Goal: Information Seeking & Learning: Learn about a topic

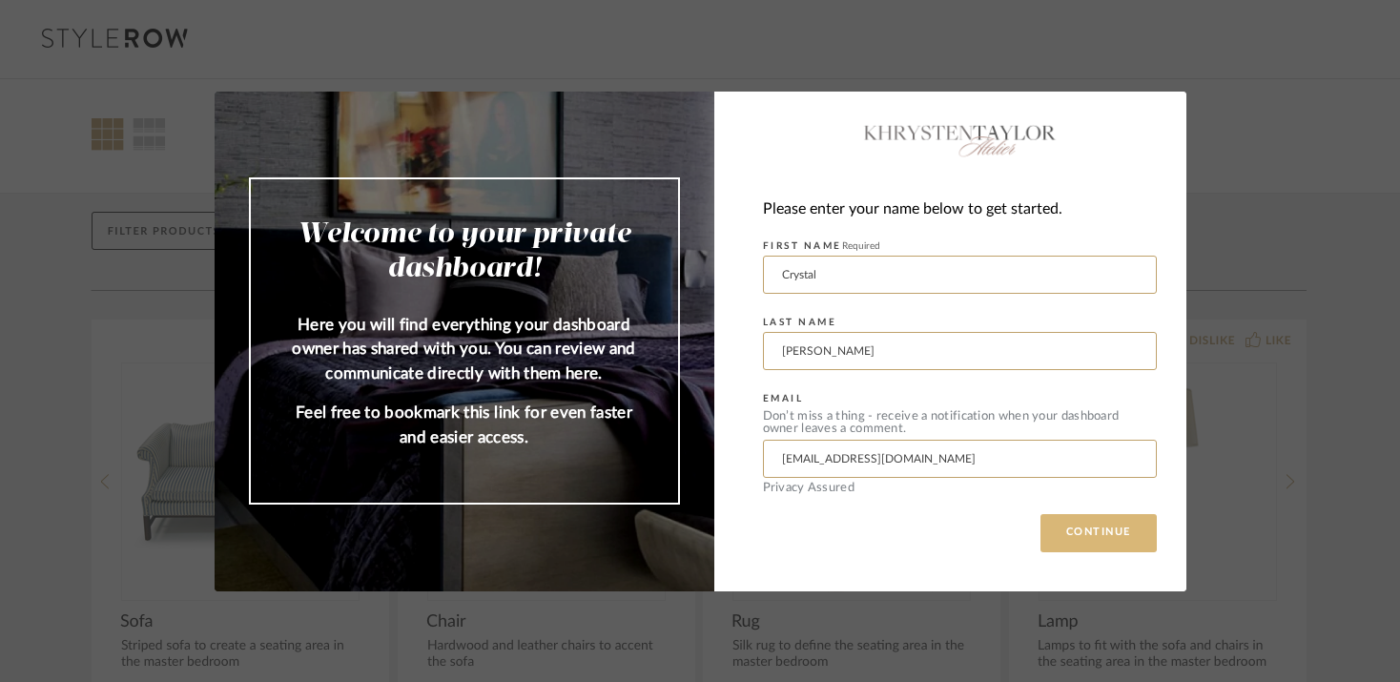
click at [1093, 542] on button "CONTINUE" at bounding box center [1098, 533] width 116 height 38
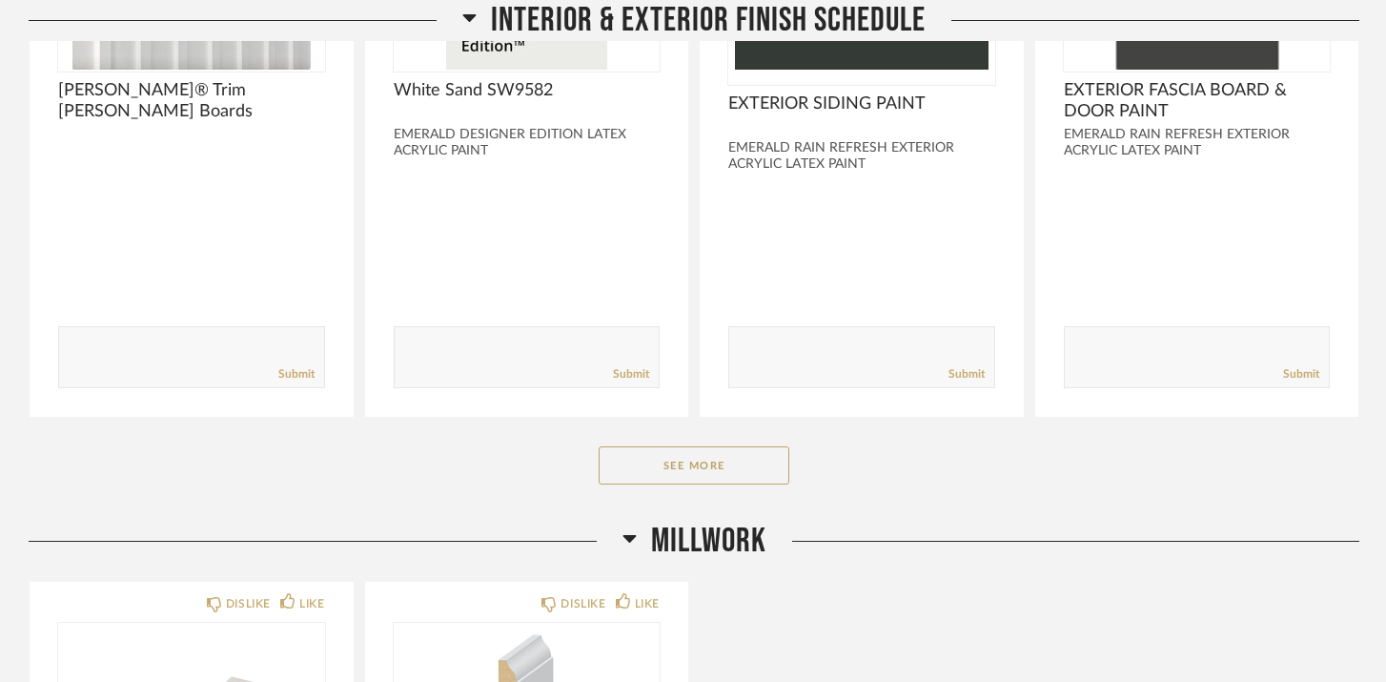
scroll to position [583, 0]
click at [729, 472] on button "See More" at bounding box center [694, 464] width 191 height 38
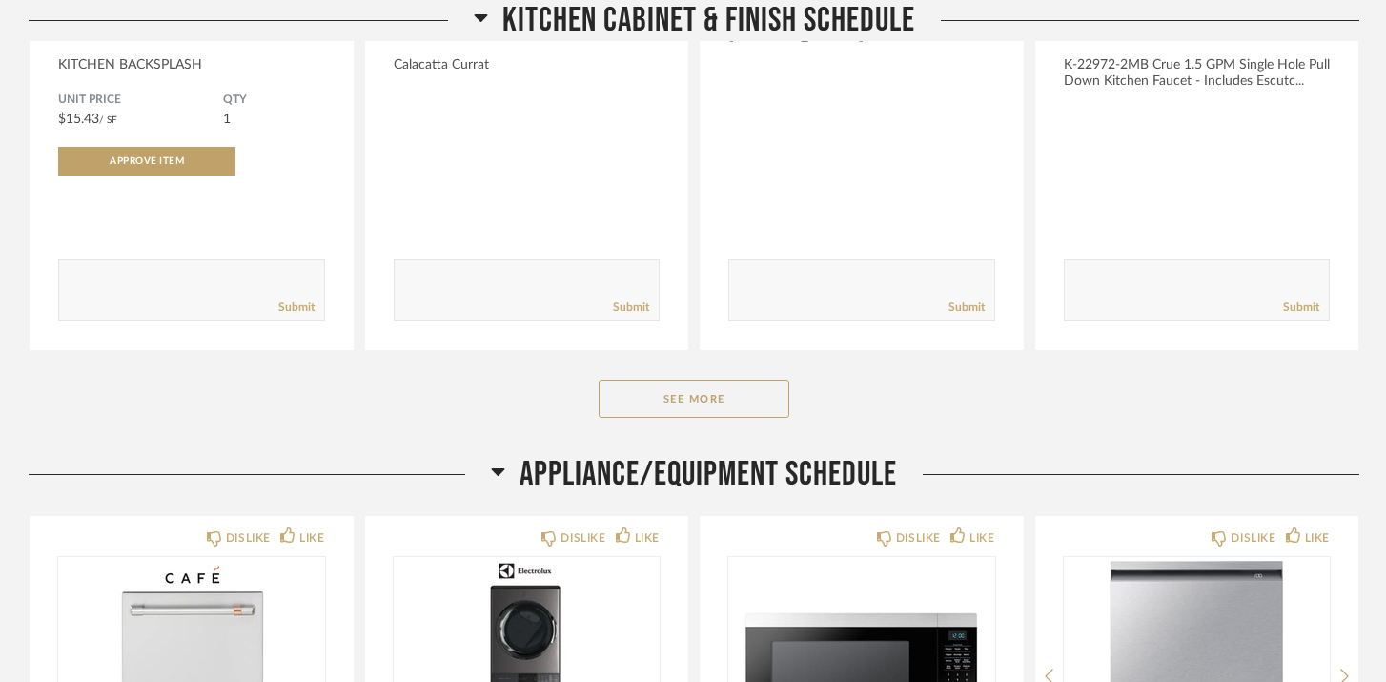
scroll to position [6621, 0]
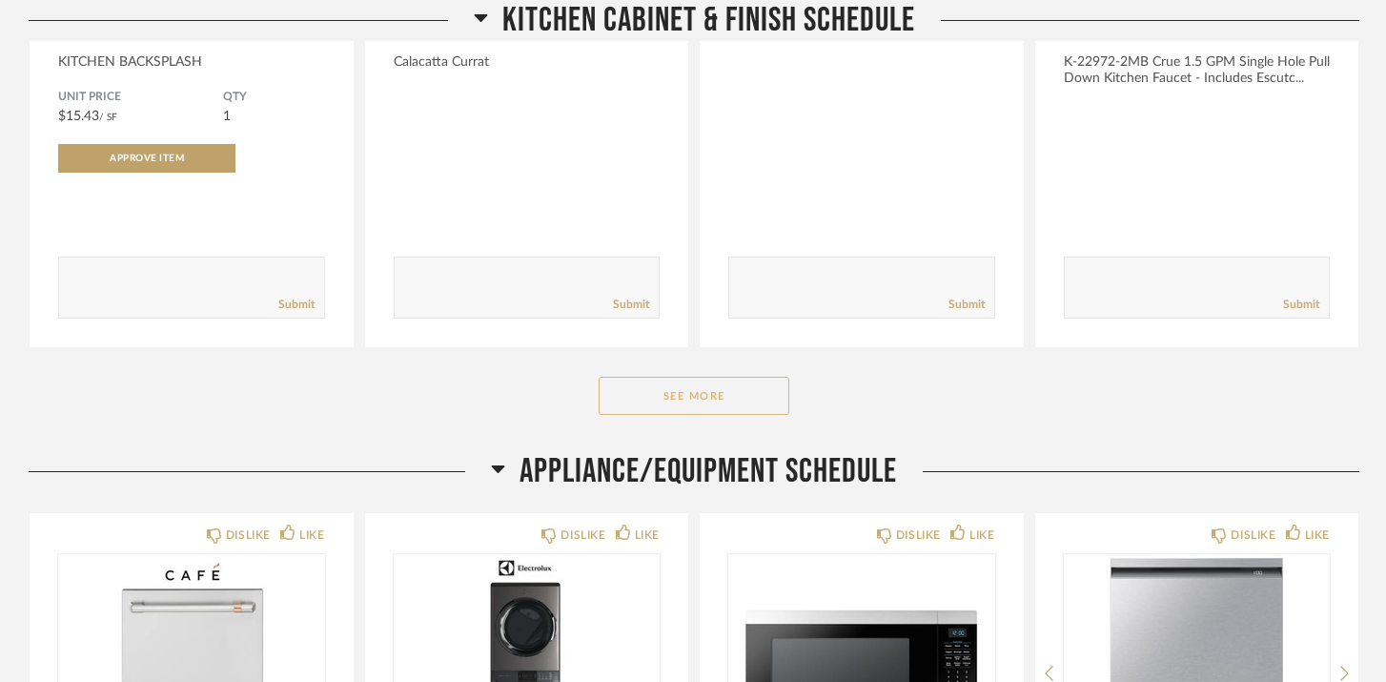
click at [718, 408] on button "See More" at bounding box center [694, 396] width 191 height 38
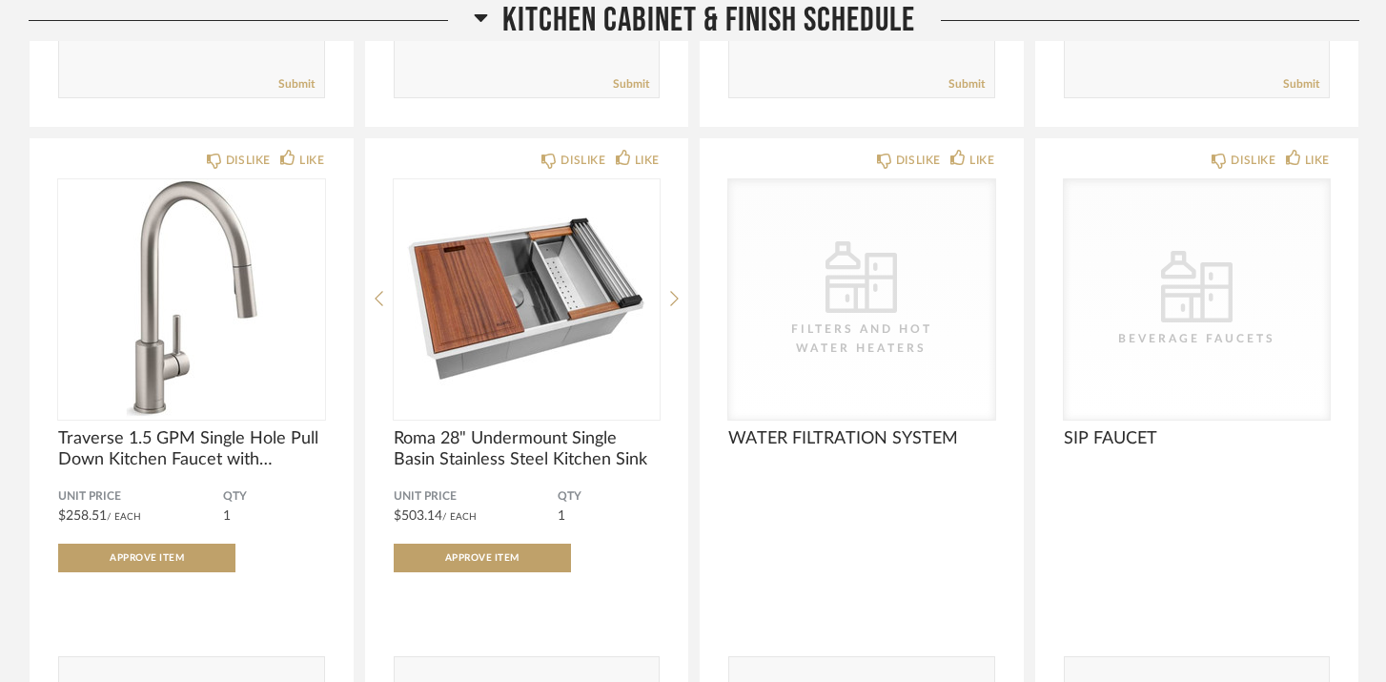
scroll to position [6845, 0]
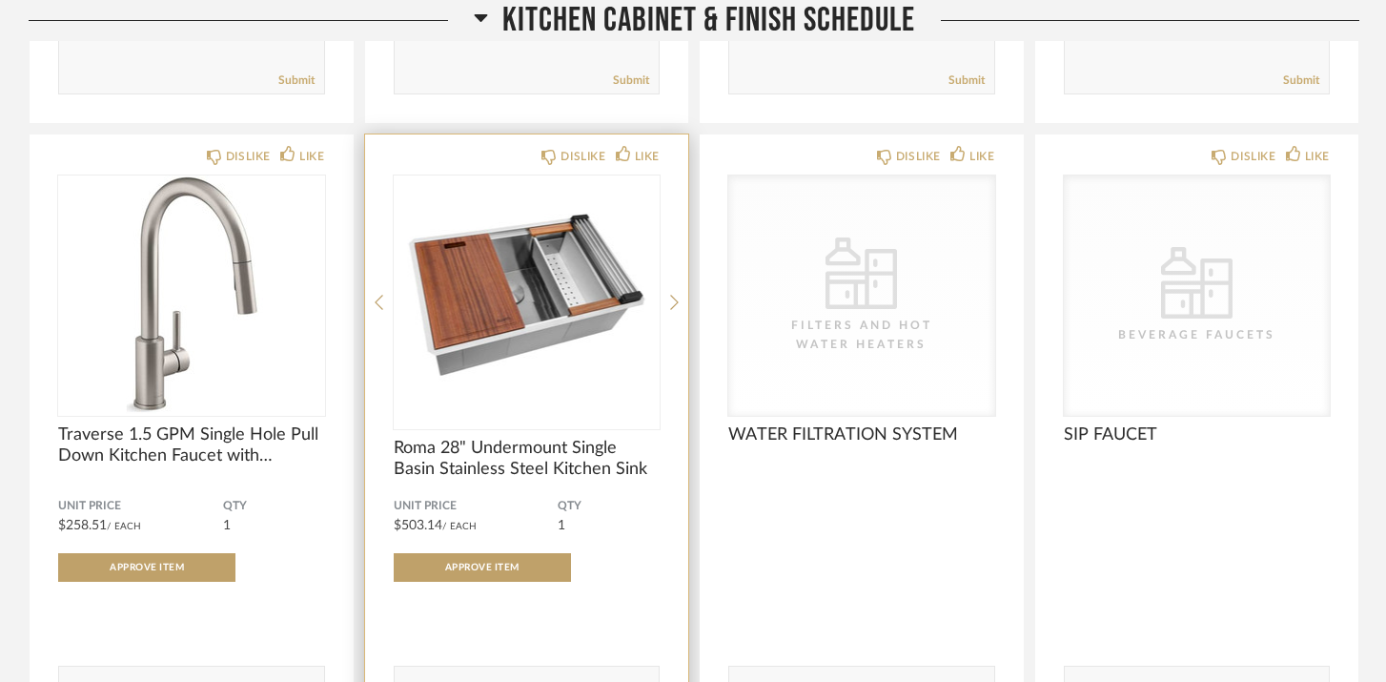
click at [538, 323] on img "0" at bounding box center [527, 294] width 267 height 238
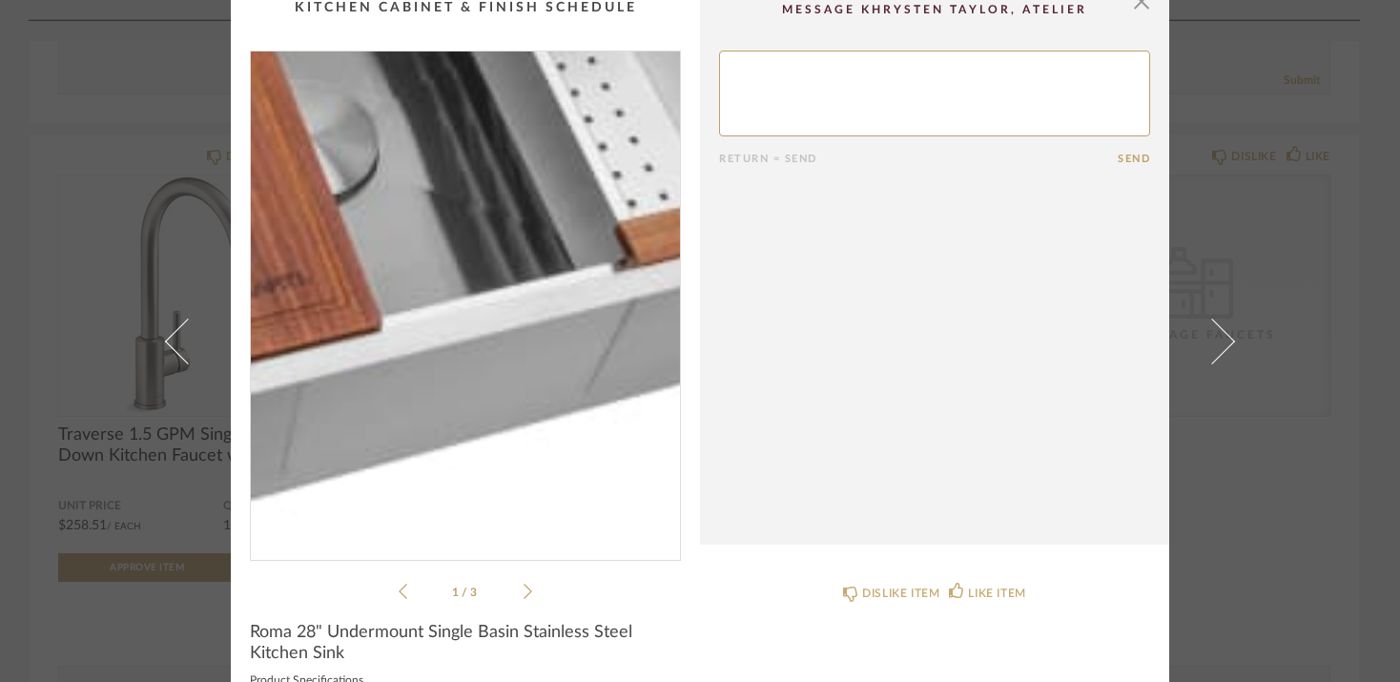
scroll to position [17, 0]
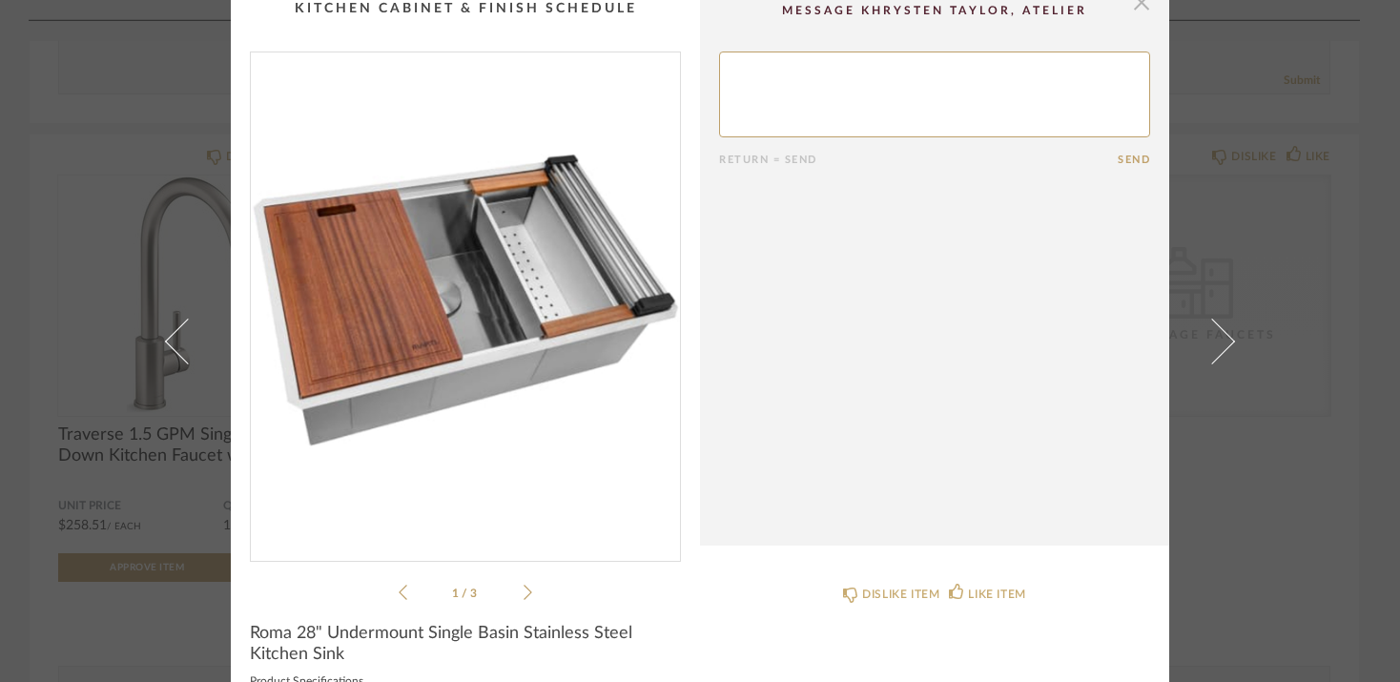
click at [1131, 8] on span "button" at bounding box center [1141, 2] width 38 height 38
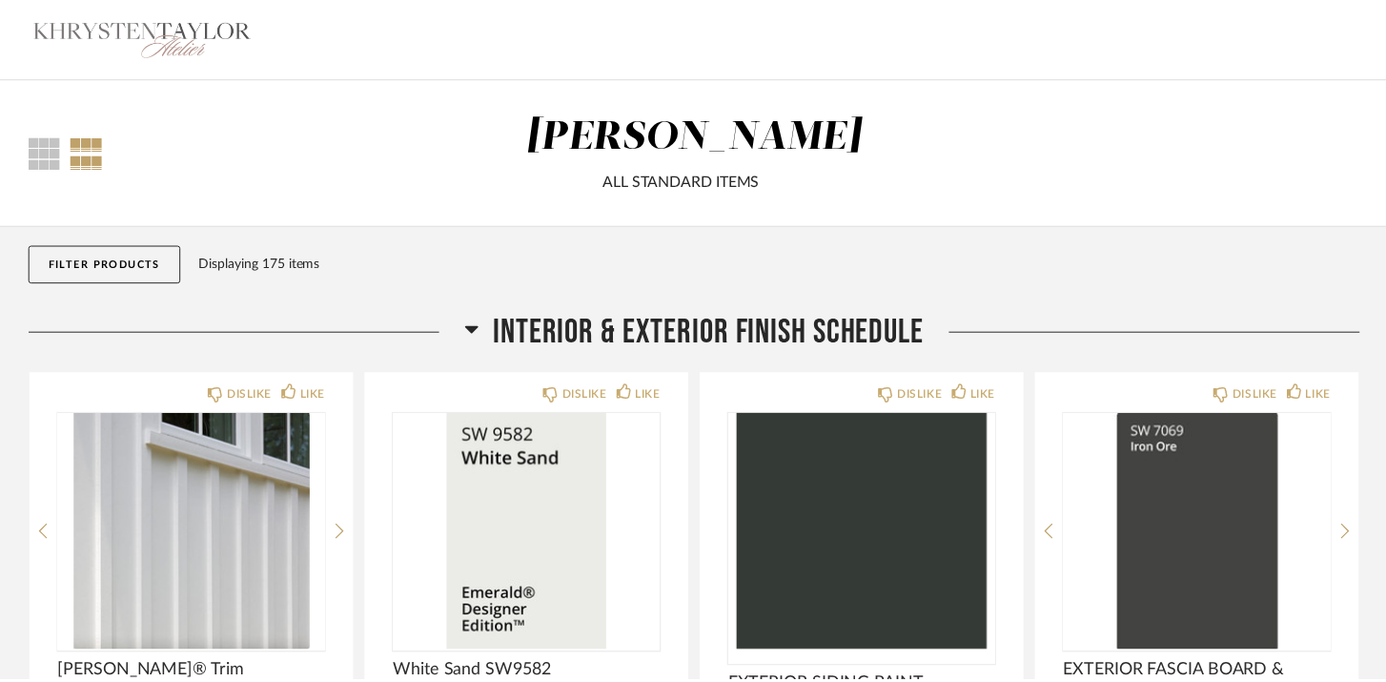
scroll to position [6845, 0]
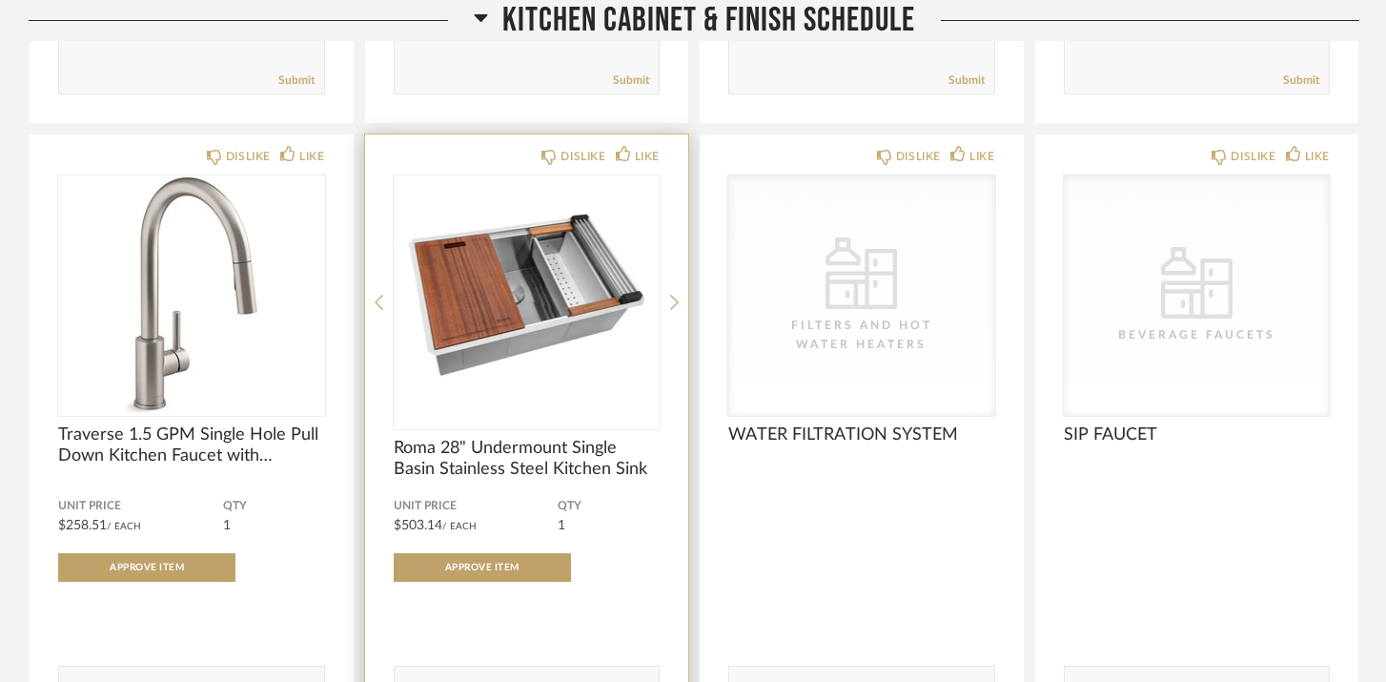
click at [565, 349] on img "0" at bounding box center [527, 294] width 267 height 238
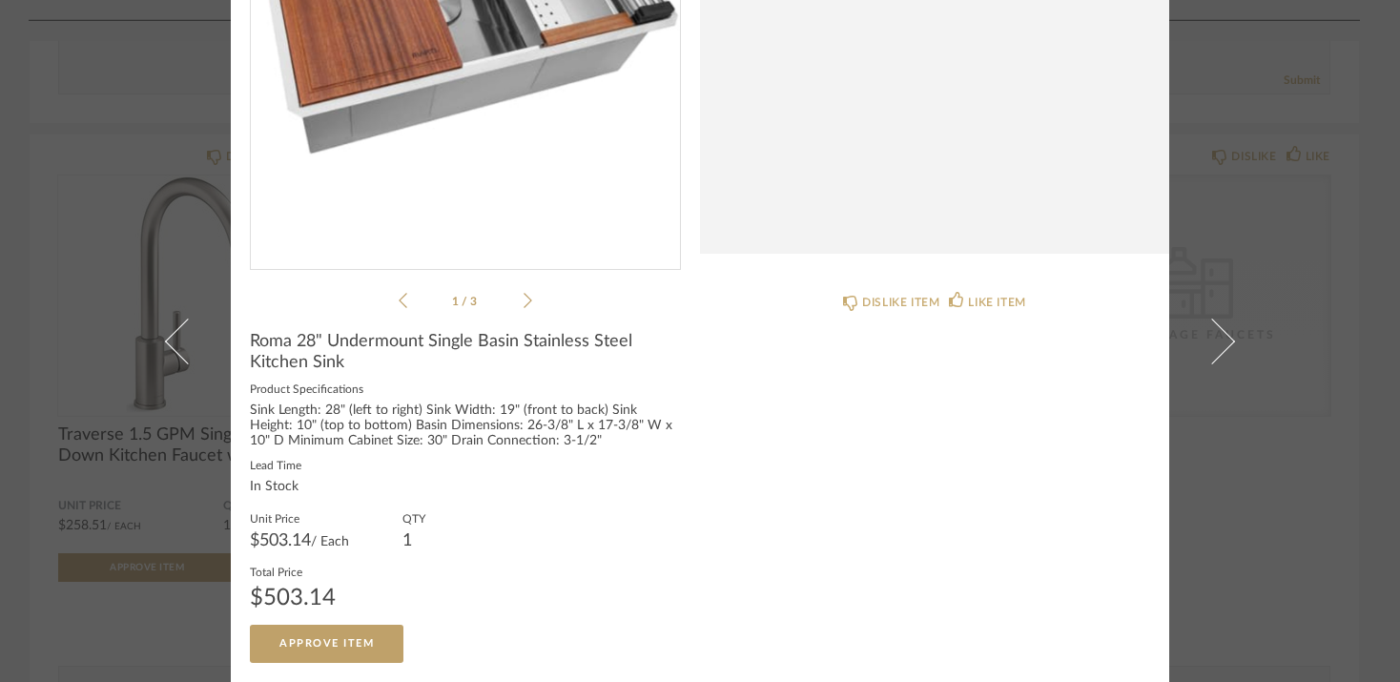
scroll to position [0, 0]
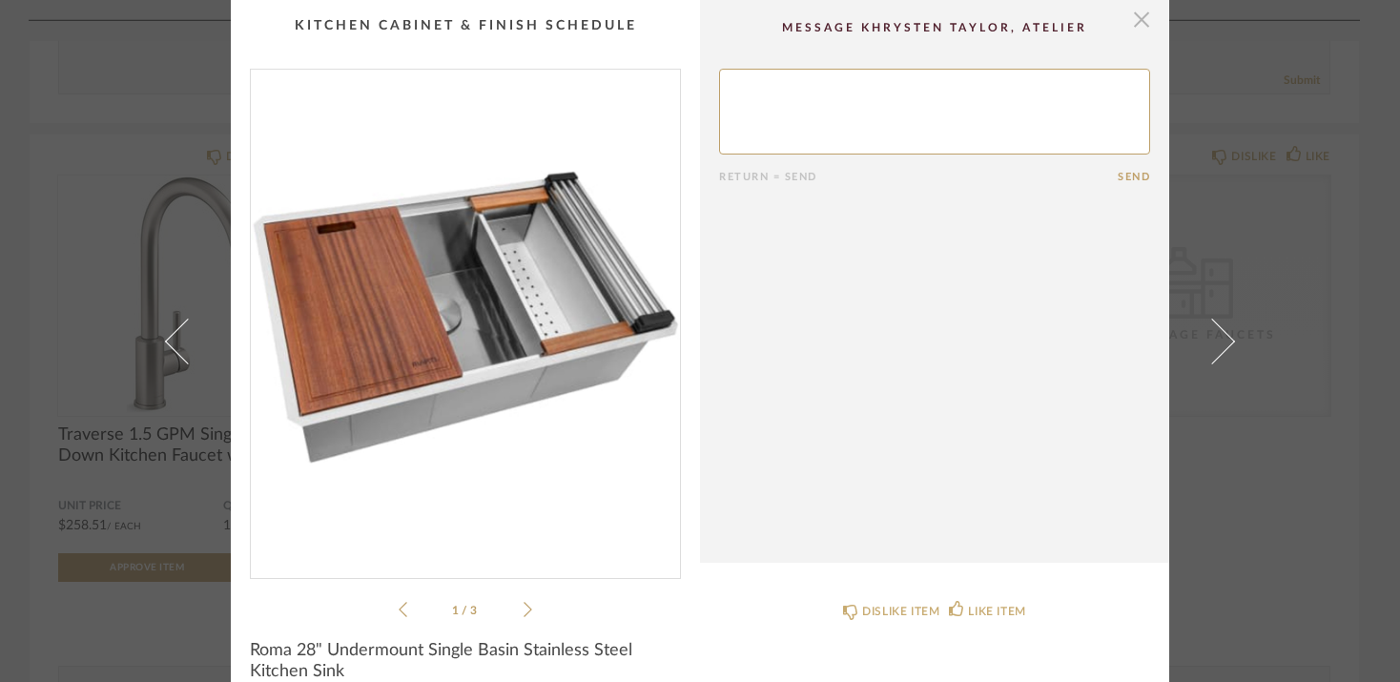
click at [1135, 19] on span "button" at bounding box center [1141, 19] width 38 height 38
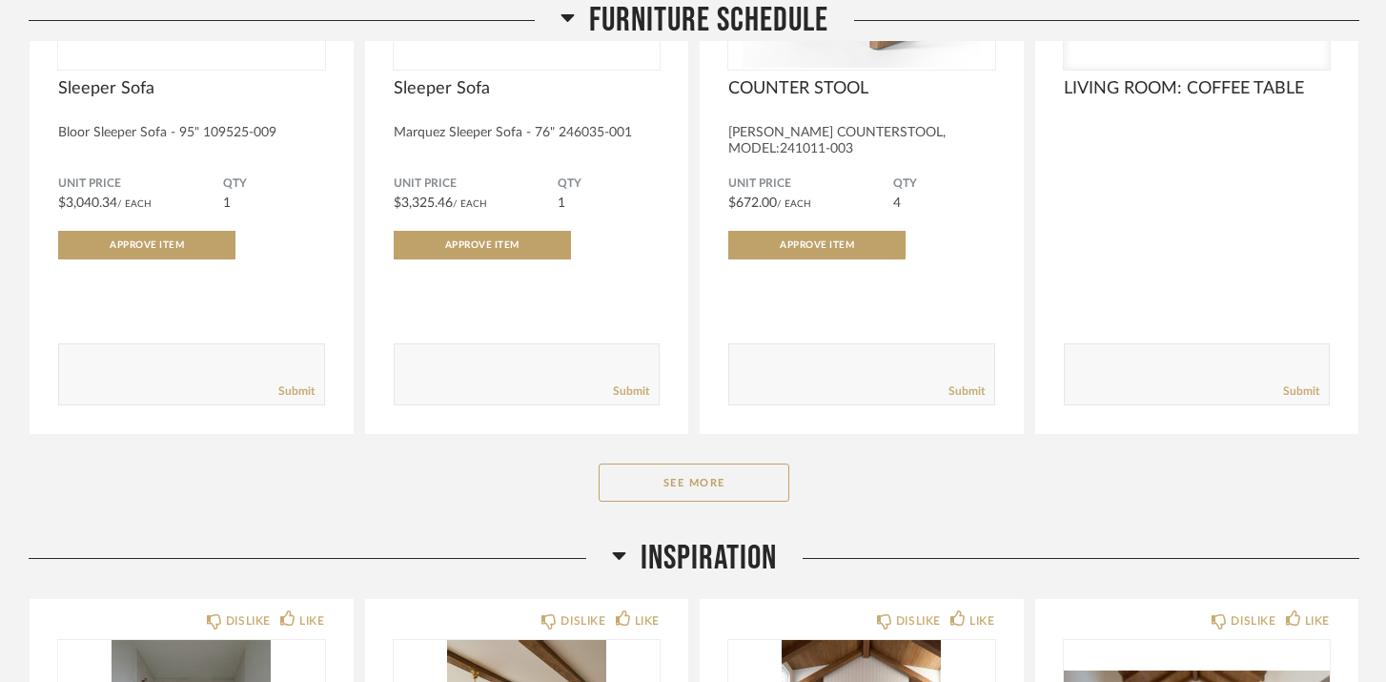
scroll to position [12887, 0]
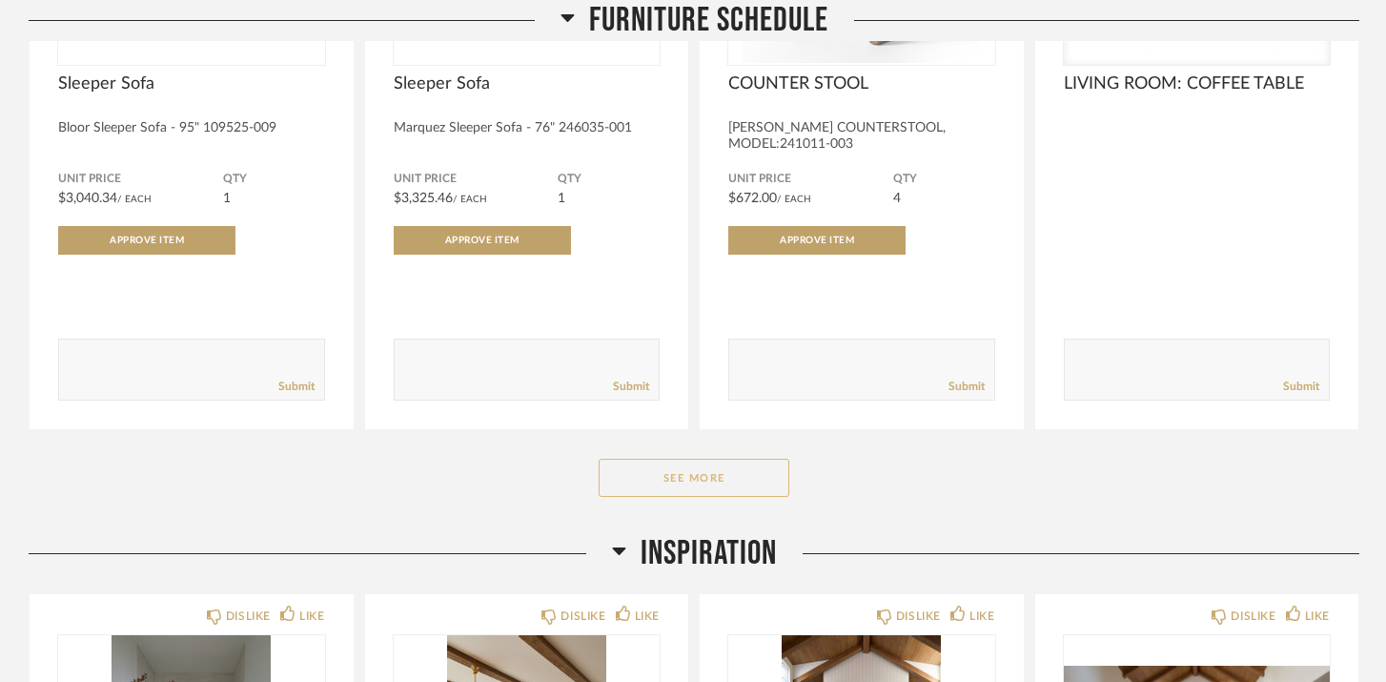
click at [761, 489] on button "See More" at bounding box center [694, 478] width 191 height 38
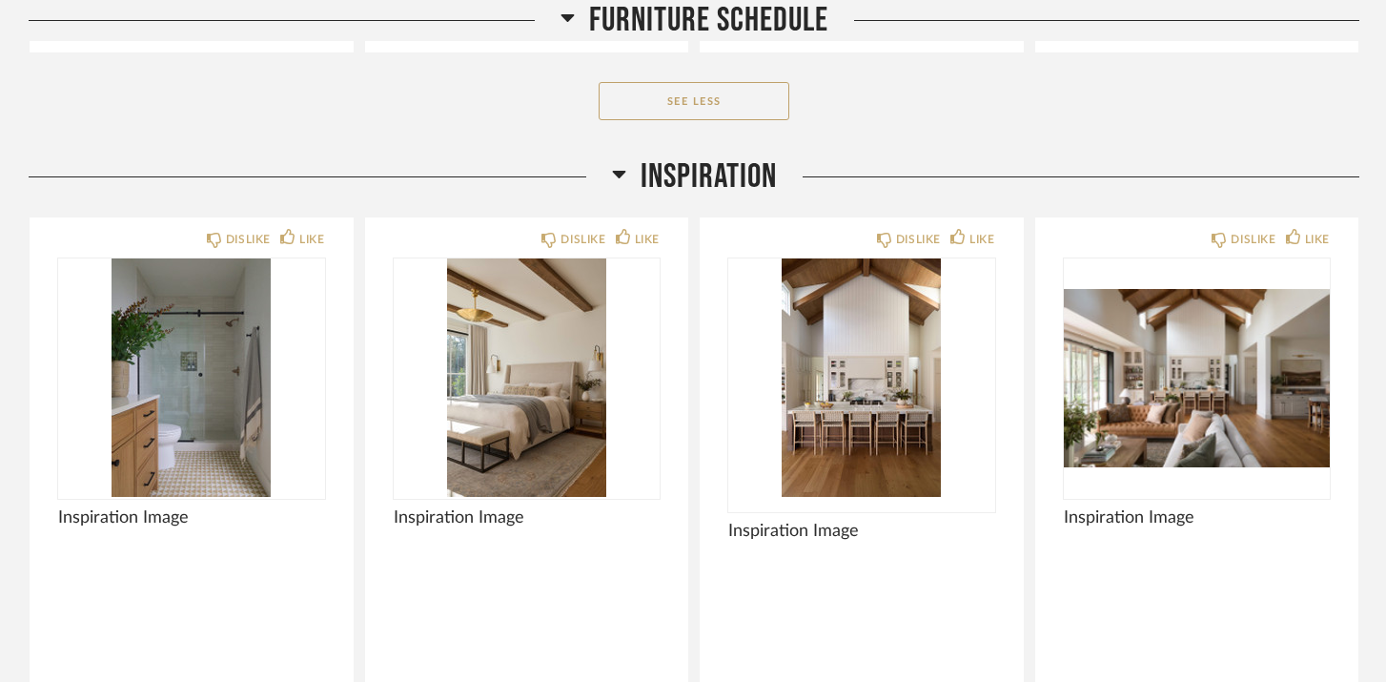
scroll to position [14503, 0]
